Goal: Task Accomplishment & Management: Manage account settings

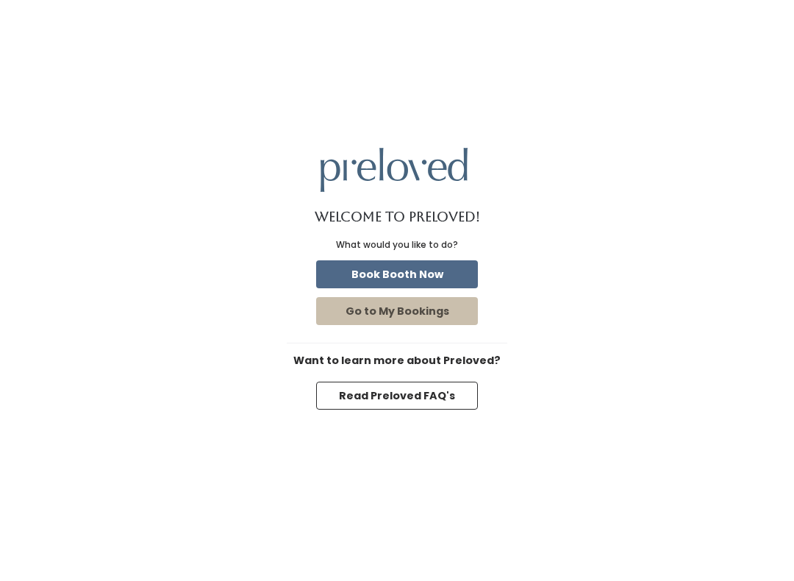
click at [406, 314] on button "Go to My Bookings" at bounding box center [397, 311] width 162 height 28
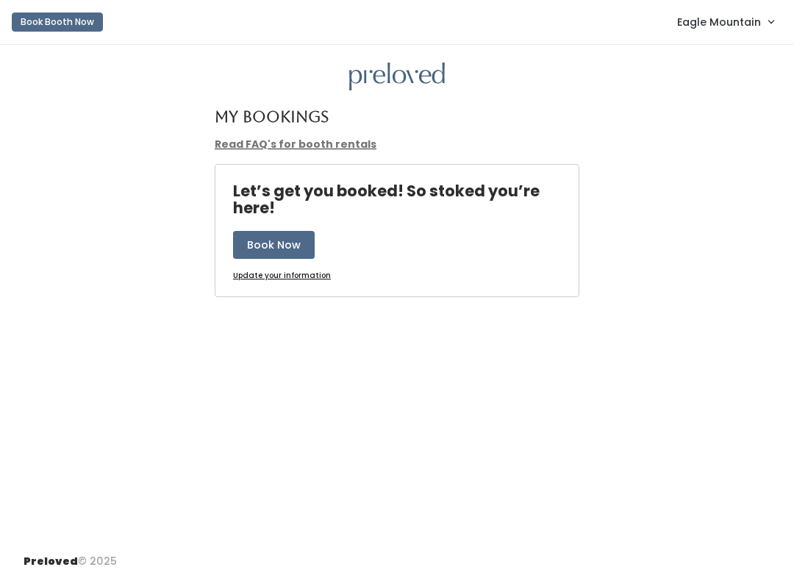
click at [717, 24] on span "Eagle Mountain" at bounding box center [719, 22] width 84 height 16
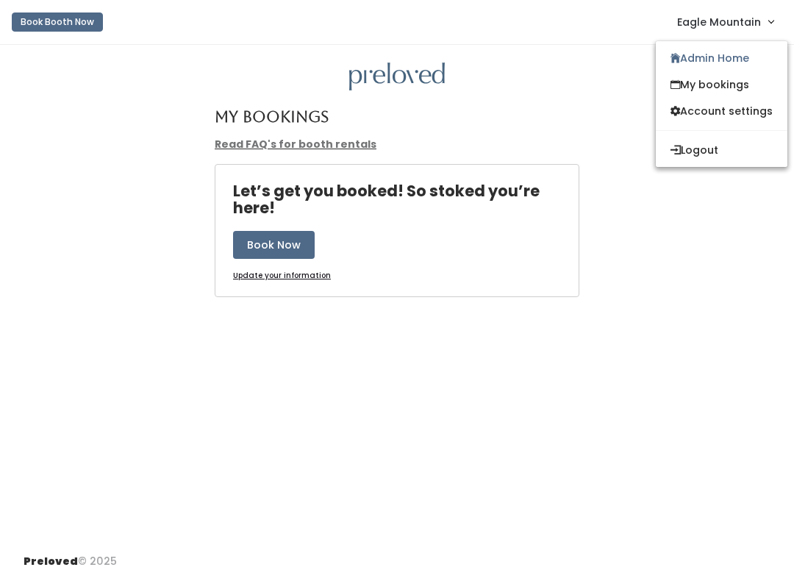
click at [680, 73] on link "My bookings" at bounding box center [721, 84] width 132 height 26
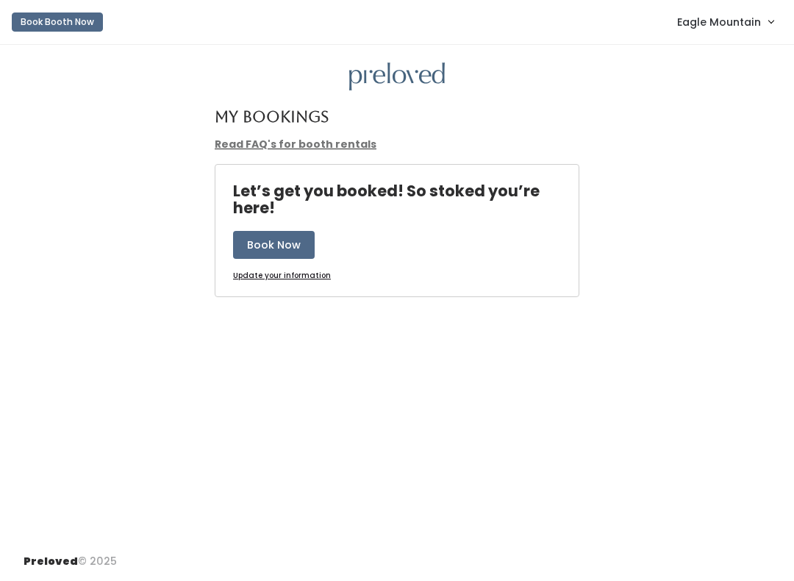
click at [703, 35] on link "Eagle Mountain" at bounding box center [725, 22] width 126 height 32
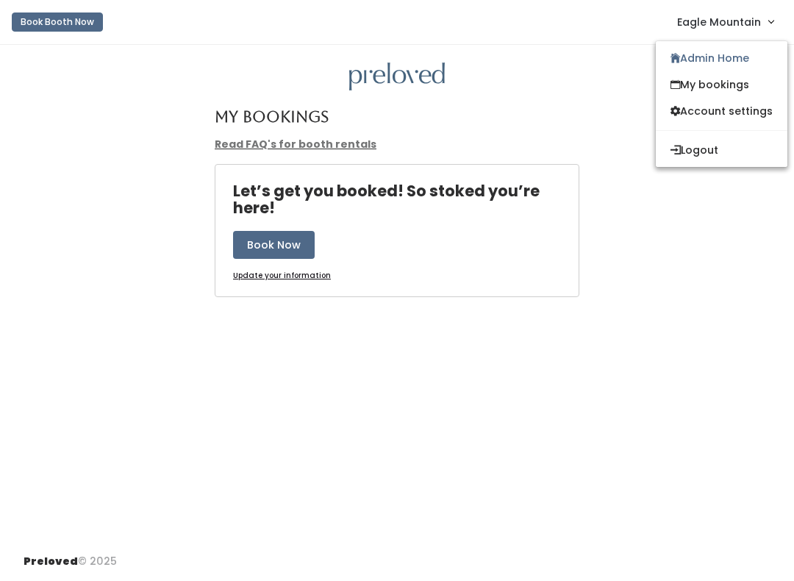
click at [691, 59] on link "Admin Home" at bounding box center [721, 58] width 132 height 26
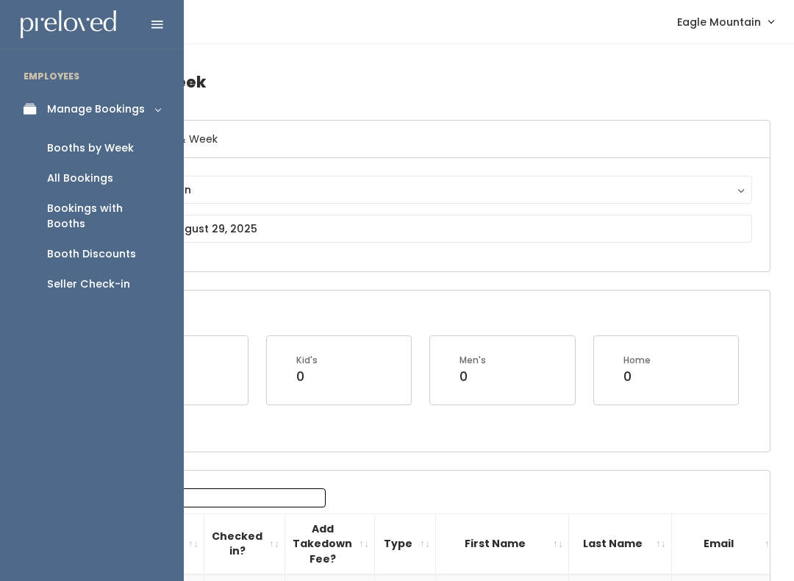
click at [91, 246] on div "Booth Discounts" at bounding box center [91, 253] width 89 height 15
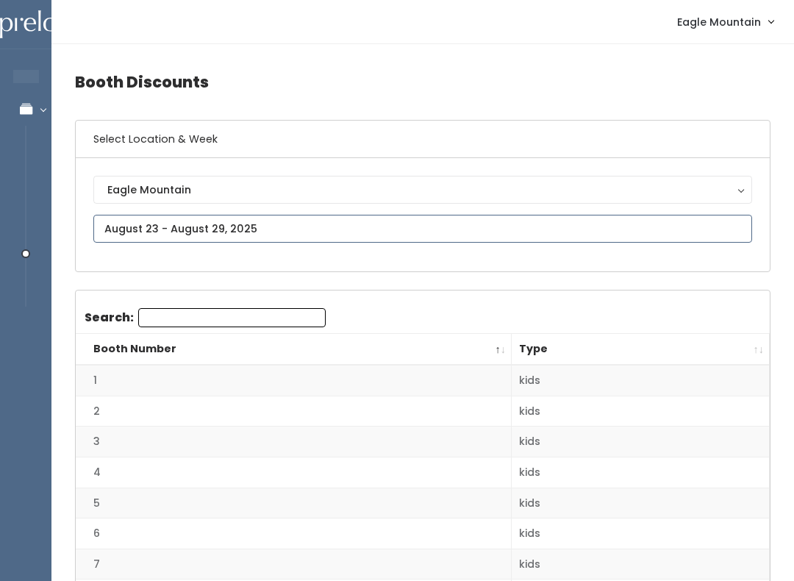
click at [157, 228] on input "text" at bounding box center [422, 229] width 658 height 28
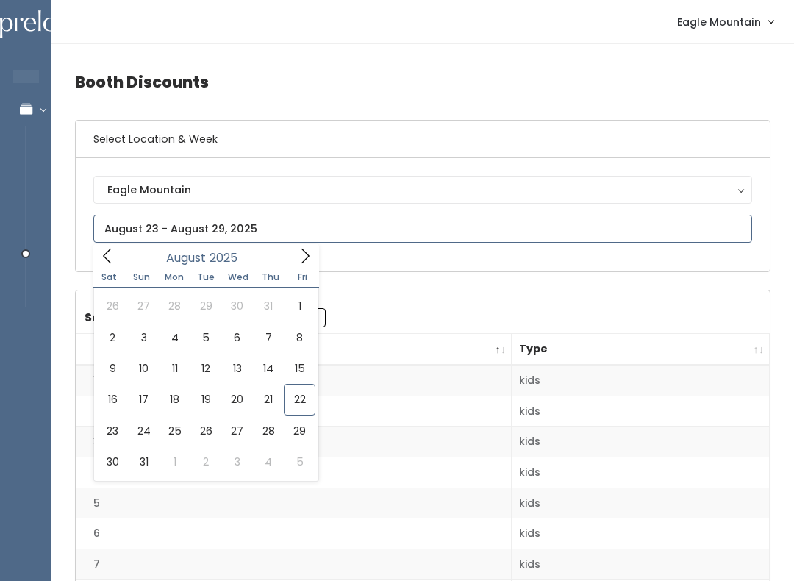
type input "August 16 to August 22"
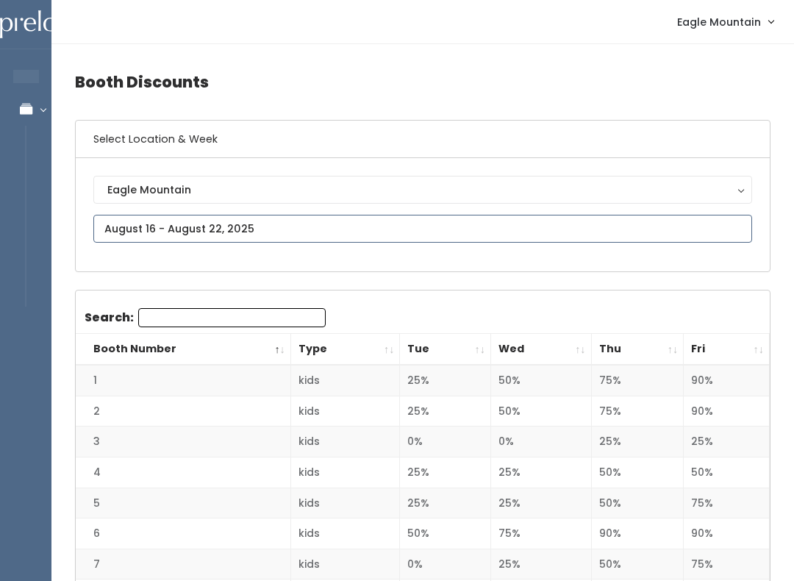
click at [221, 220] on input "text" at bounding box center [422, 229] width 658 height 28
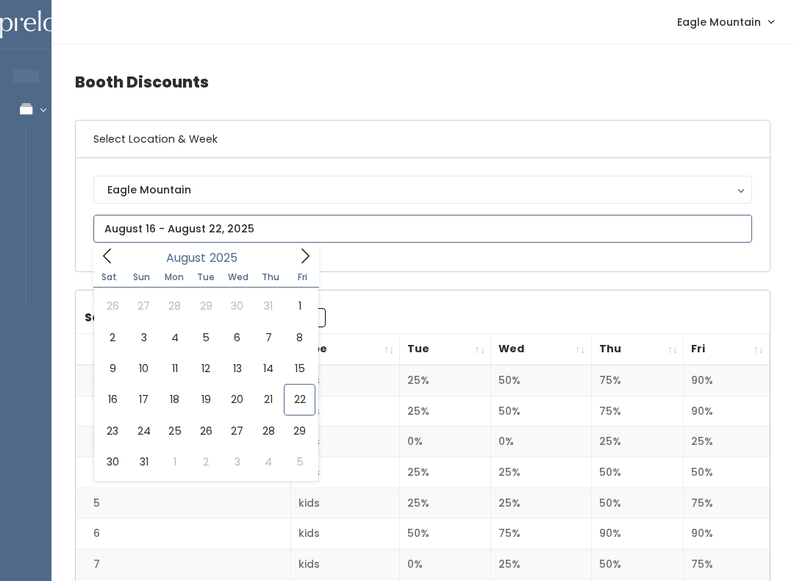
type input "August 16 to August 22"
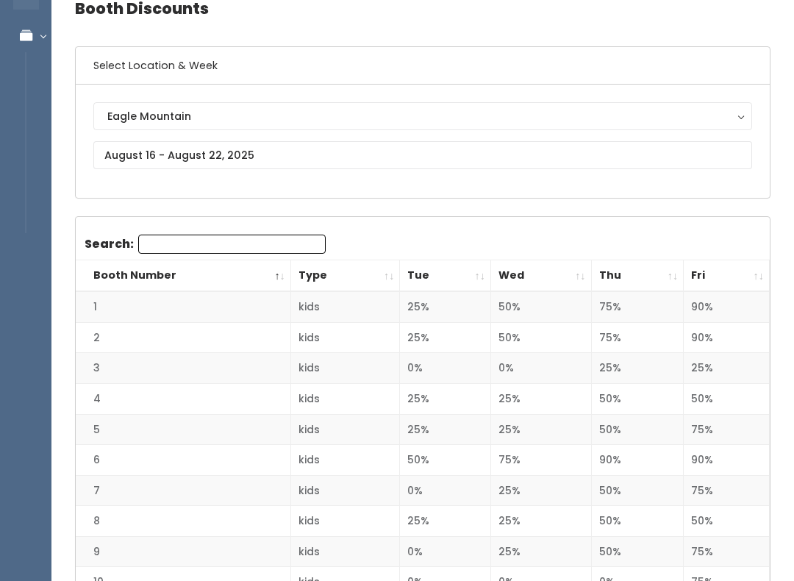
scroll to position [48, 0]
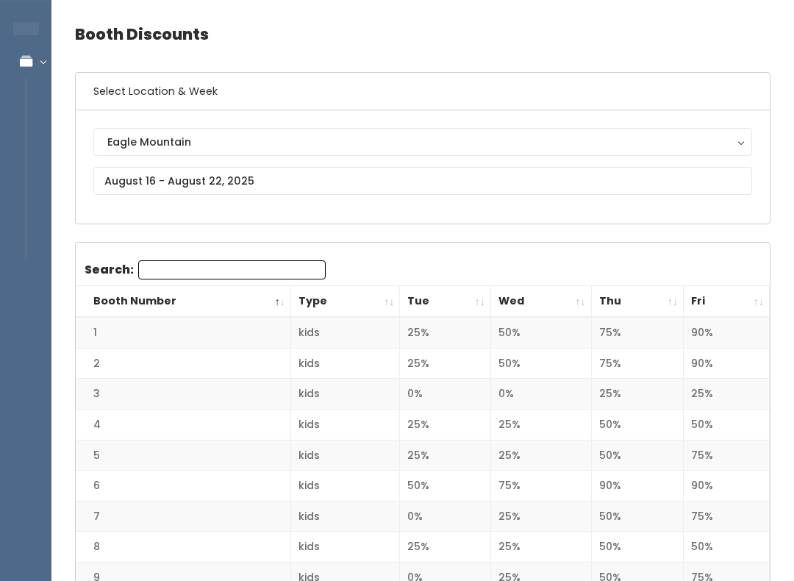
click at [713, 309] on th "Fri" at bounding box center [726, 302] width 86 height 32
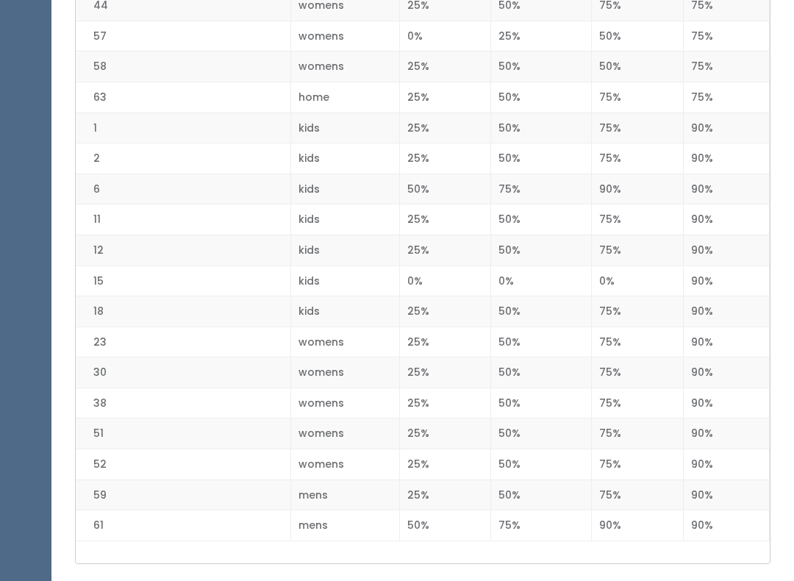
scroll to position [2004, 0]
